Goal: Information Seeking & Learning: Learn about a topic

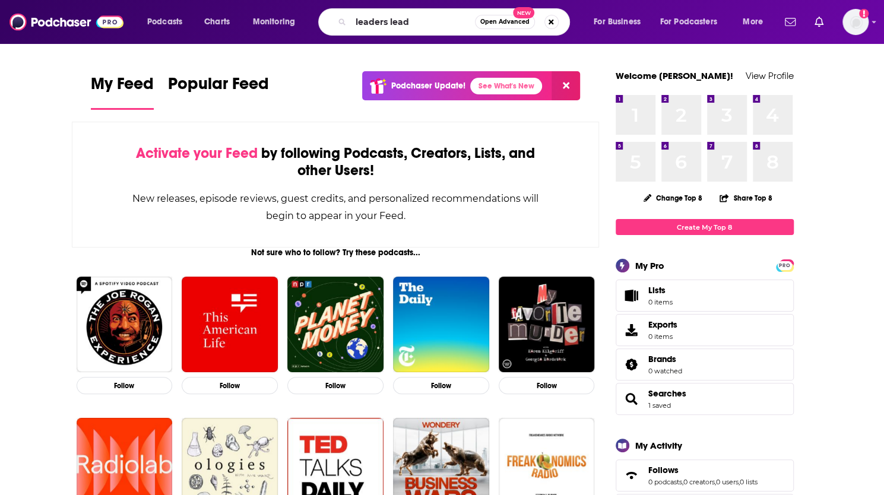
type input "leaders lead"
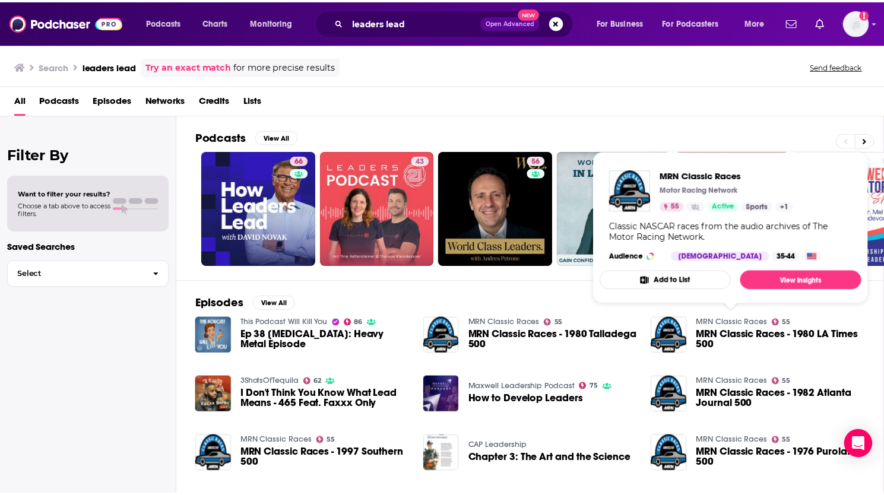
scroll to position [1, 0]
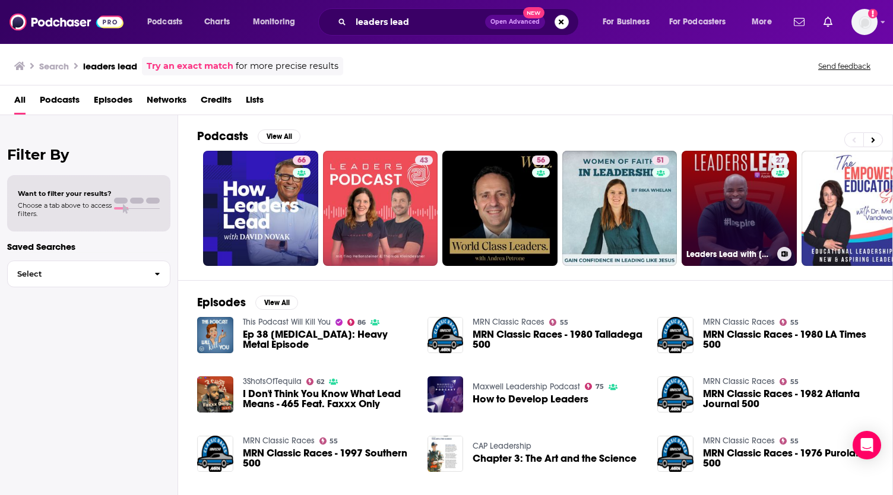
click at [746, 193] on link "27 Leaders Lead with [PERSON_NAME]" at bounding box center [739, 208] width 115 height 115
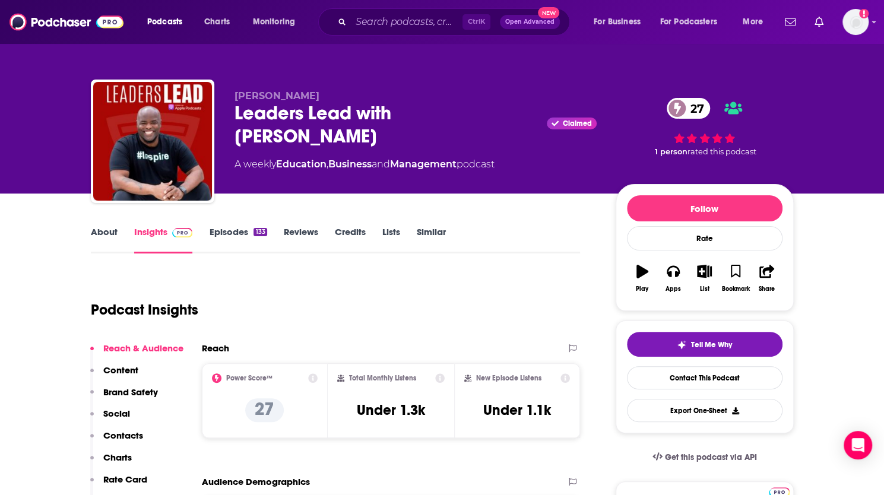
click at [229, 237] on link "Episodes 133" at bounding box center [238, 239] width 58 height 27
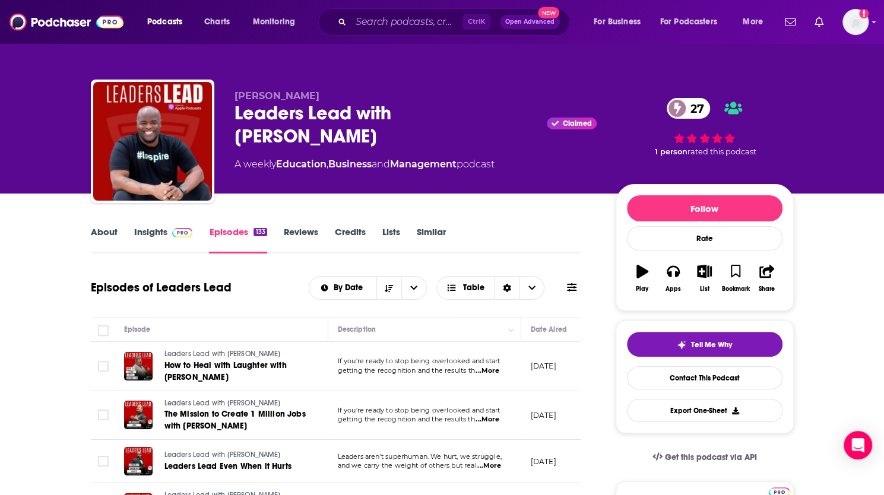
click at [94, 230] on link "About" at bounding box center [104, 239] width 27 height 27
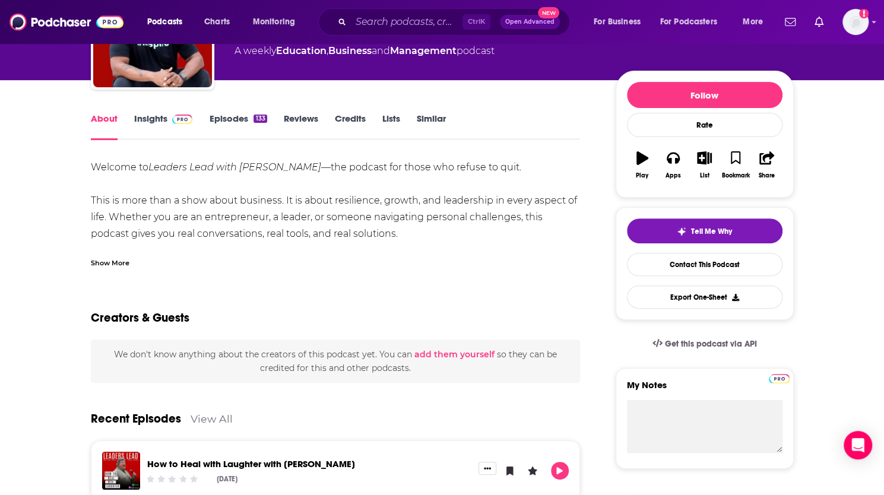
scroll to position [116, 0]
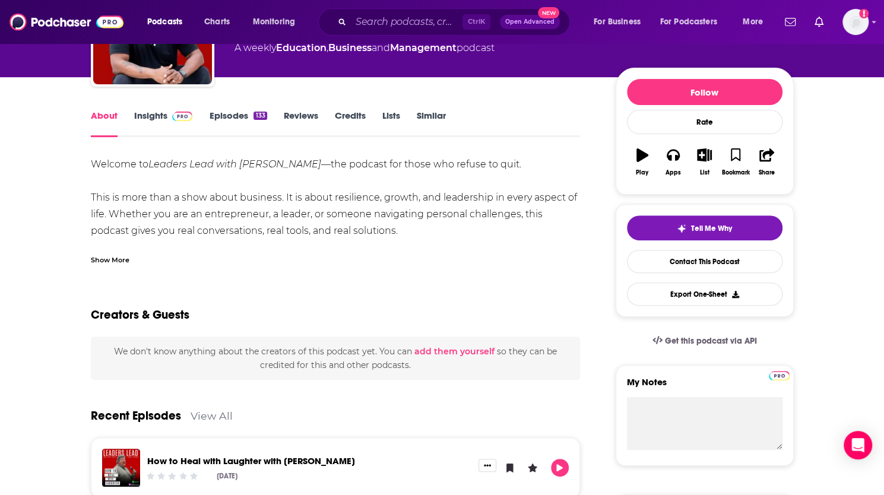
click at [119, 261] on div "Show More" at bounding box center [110, 259] width 39 height 11
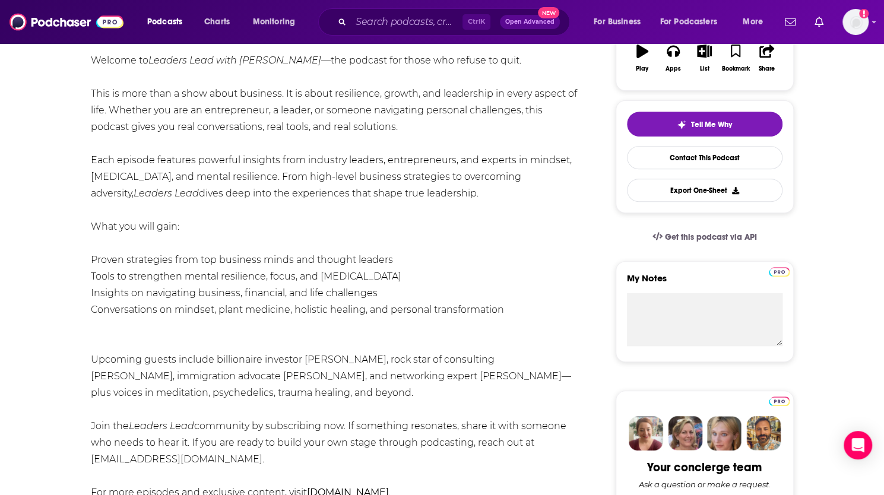
scroll to position [186, 0]
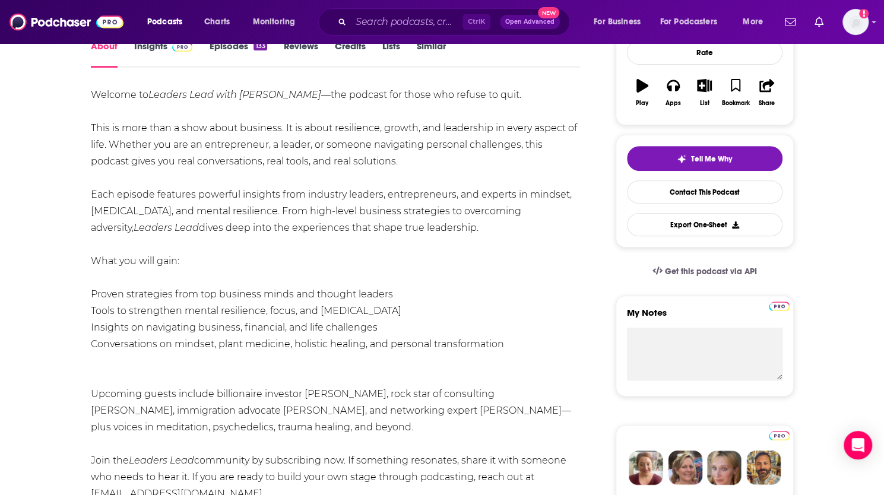
drag, startPoint x: 88, startPoint y: 126, endPoint x: 463, endPoint y: 234, distance: 389.4
copy div "This is more than a show about business. It is about resilience, growth, and le…"
click at [192, 239] on div "Welcome to Leaders Lead with [PERSON_NAME] —the podcast for those who refuse to…" at bounding box center [336, 328] width 490 height 482
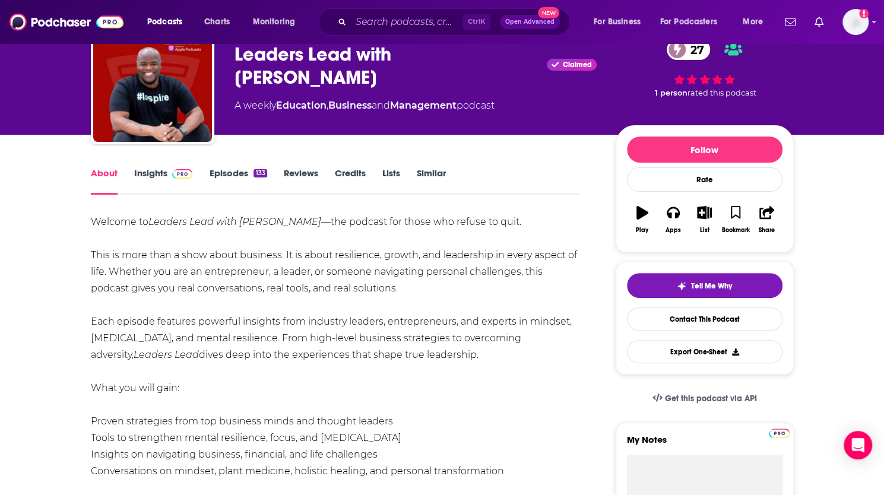
scroll to position [11, 0]
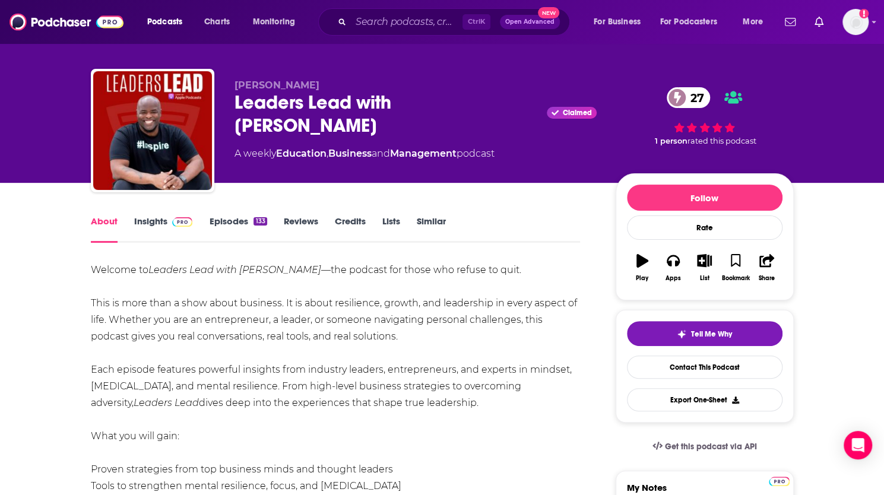
click at [169, 223] on span at bounding box center [180, 221] width 26 height 11
